Goal: Information Seeking & Learning: Learn about a topic

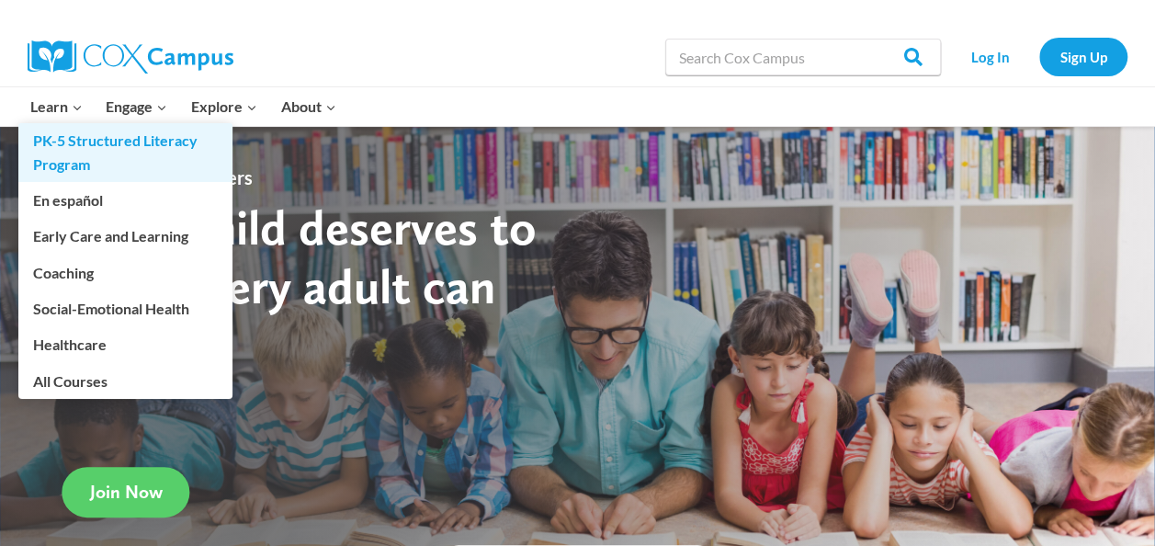
click at [78, 145] on link "PK-5 Structured Literacy Program" at bounding box center [125, 152] width 214 height 59
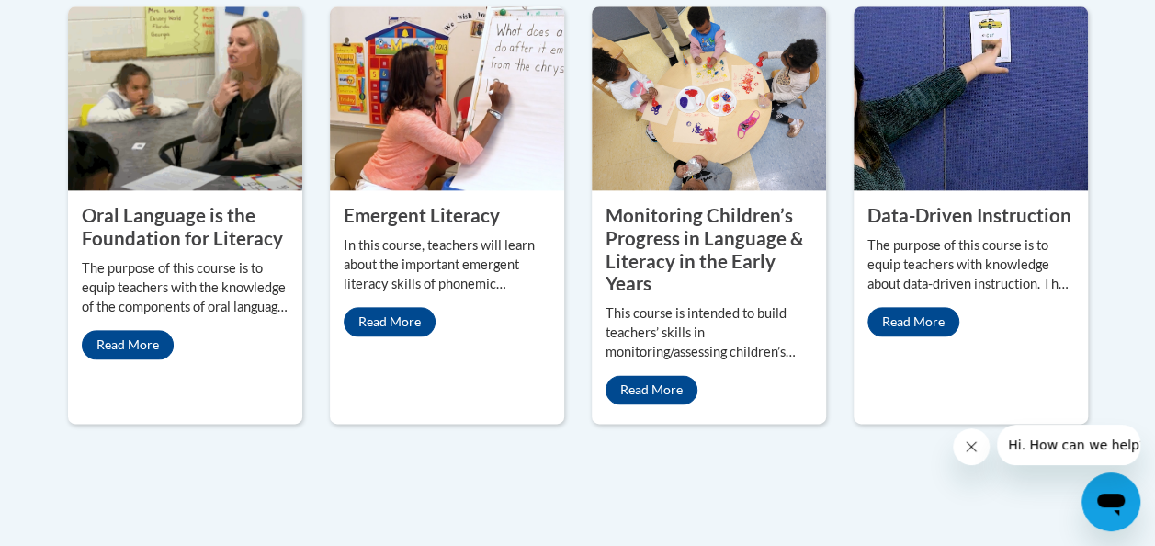
scroll to position [976, 0]
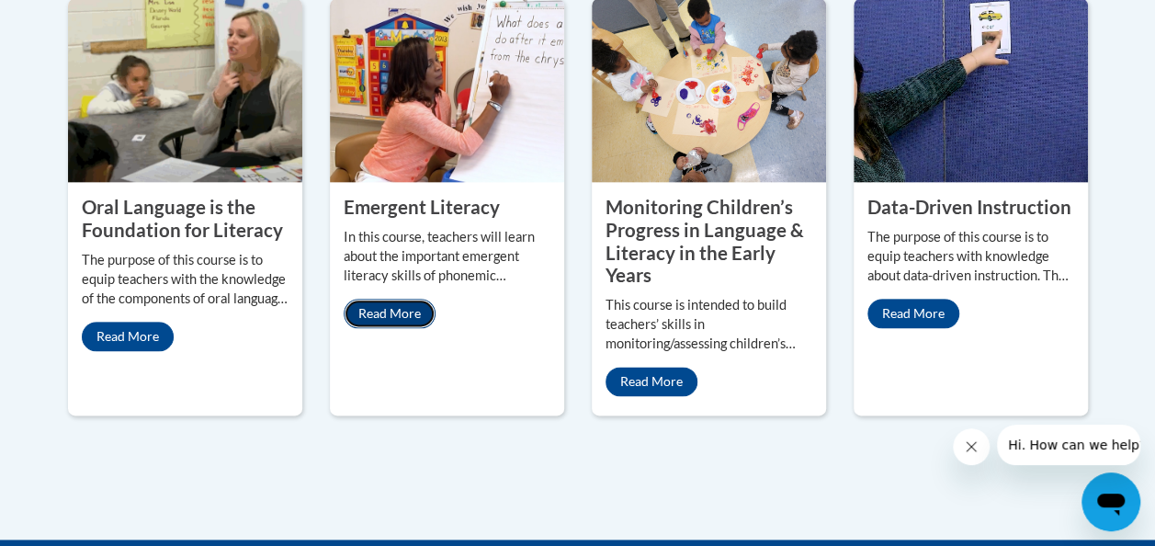
click at [390, 309] on link "Read More" at bounding box center [390, 313] width 92 height 29
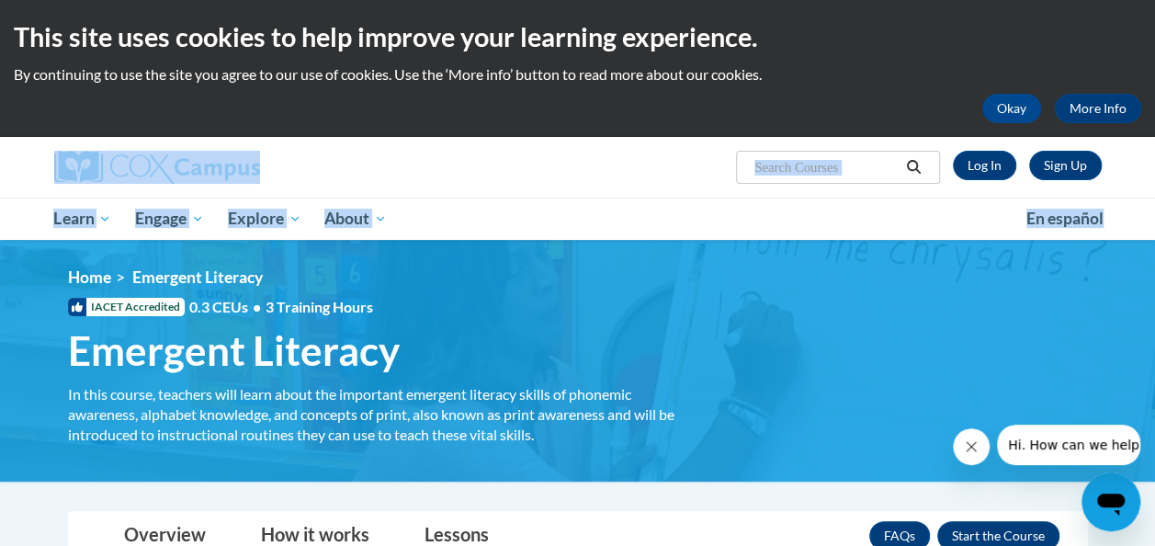
drag, startPoint x: 1154, startPoint y: 124, endPoint x: 1168, endPoint y: 200, distance: 77.5
click at [1155, 200] on html "This site uses cookies to help improve your learning experience. By continuing …" at bounding box center [577, 273] width 1155 height 546
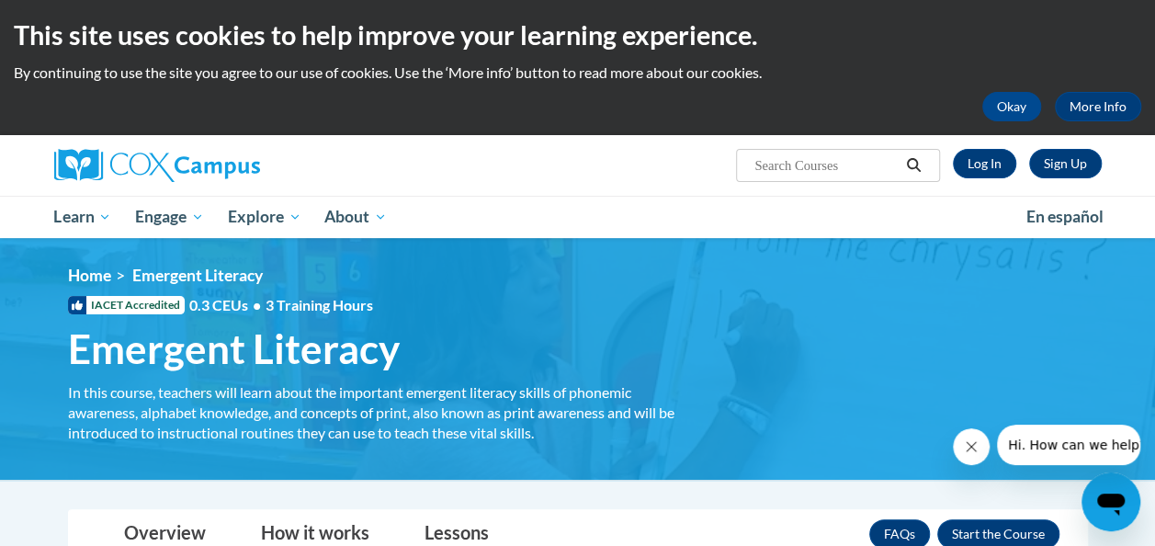
click at [919, 327] on div "<en>Home</en><fr>Accueil</fr><de>Zuhause</de><it>Casa</it><es>Casa</es><pt>Casa…" at bounding box center [577, 358] width 1075 height 186
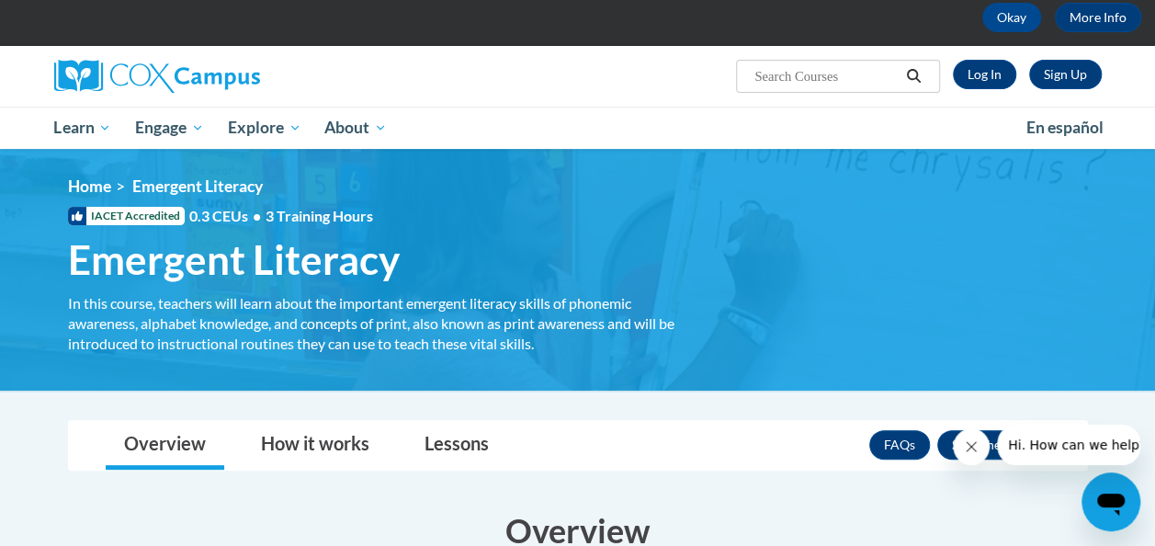
scroll to position [84, 0]
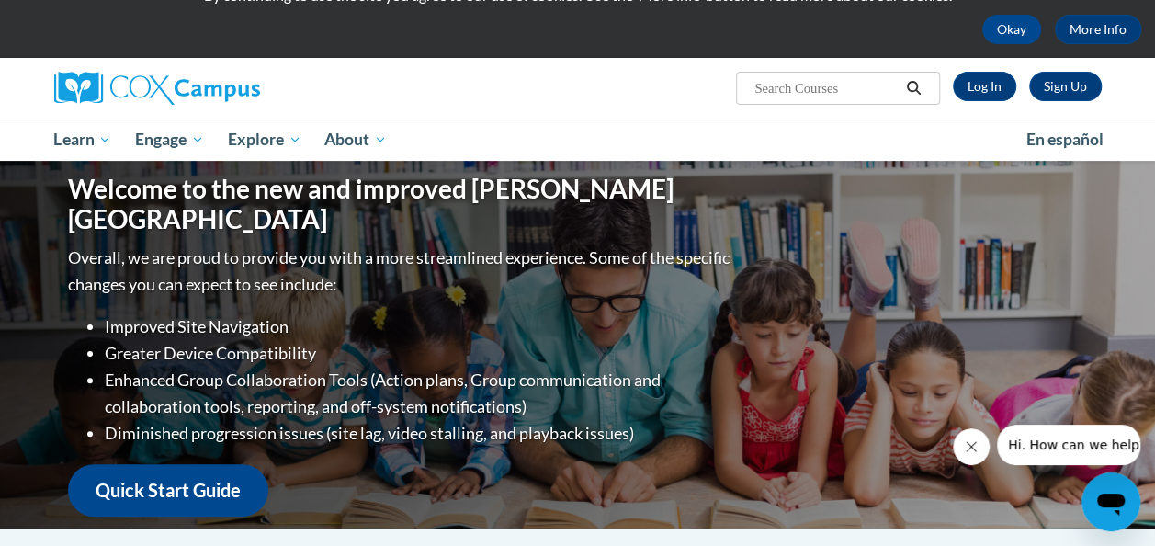
scroll to position [60, 0]
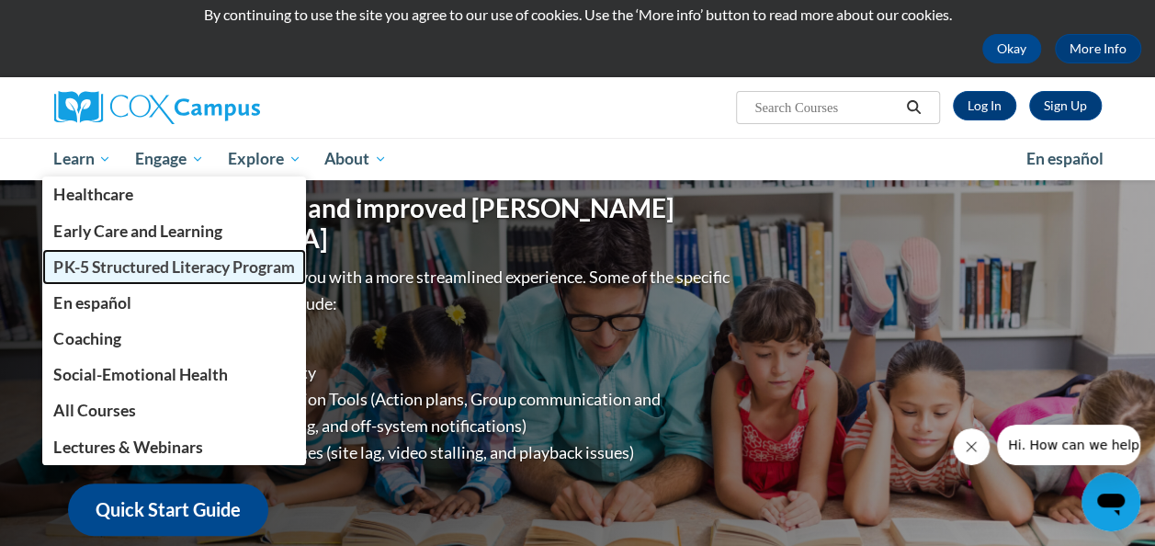
click at [100, 276] on link "PK-5 Structured Literacy Program" at bounding box center [174, 267] width 265 height 36
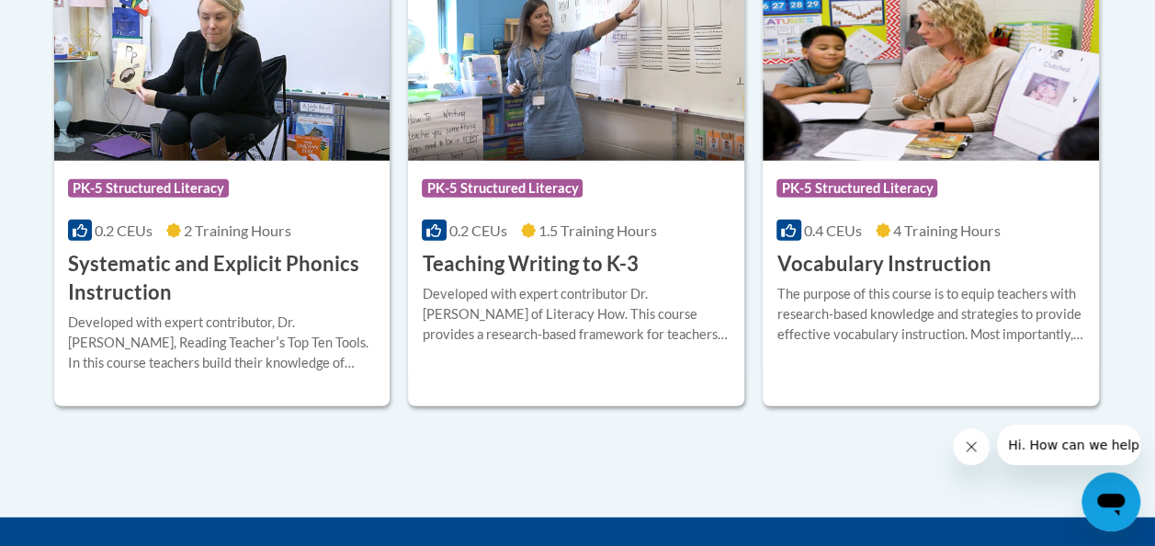
scroll to position [2274, 0]
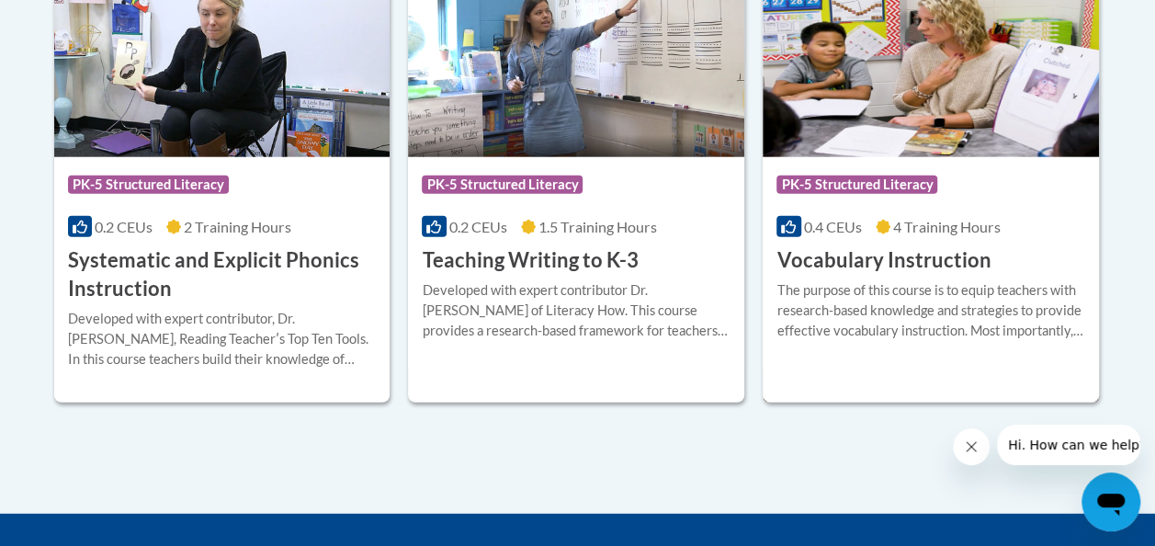
click at [932, 80] on img at bounding box center [930, 63] width 336 height 187
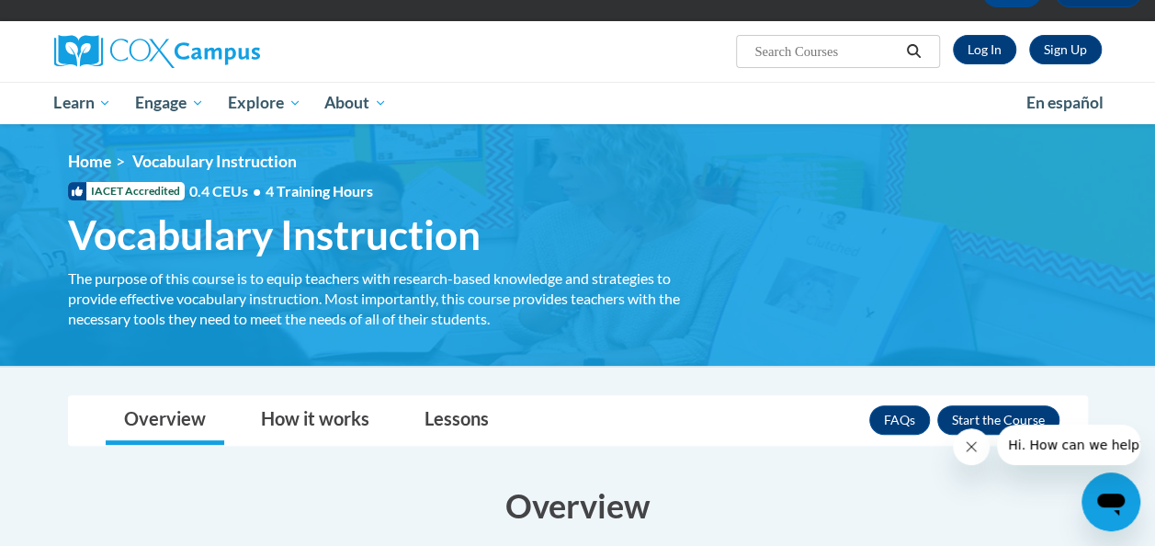
scroll to position [22, 0]
